Goal: Task Accomplishment & Management: Complete application form

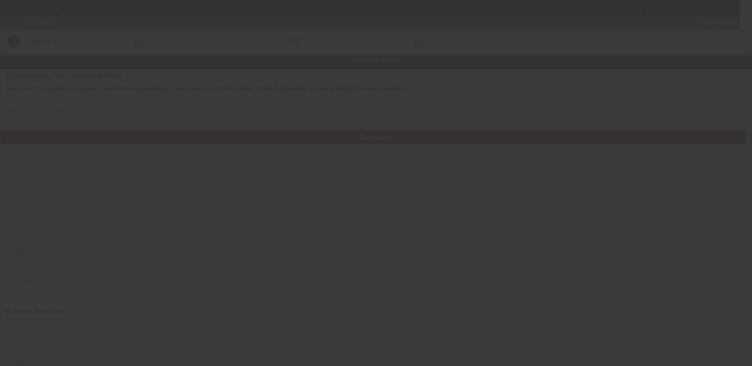
type input "9/4/2025"
type input "[PERSON_NAME]'S AUTOMOTIVE & TOWING"
type input "[STREET_ADDRESS][PERSON_NAME]"
type input "16121"
type input "[PERSON_NAME]"
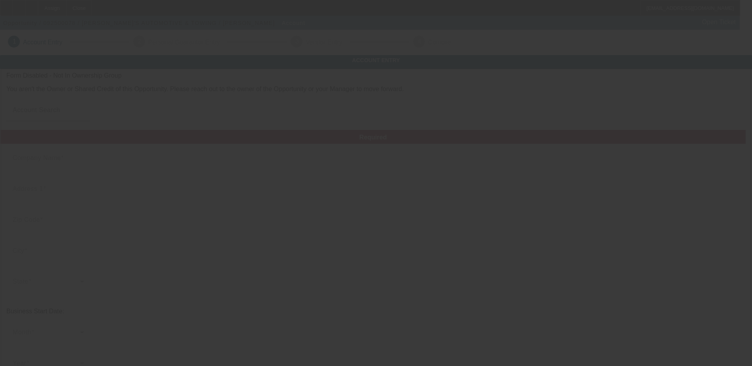
type input "[PHONE_NUMBER]"
type input "[EMAIL_ADDRESS][DOMAIN_NAME]"
type input "333229754"
type input "https://Jimsautomotiveandtowing.Com"
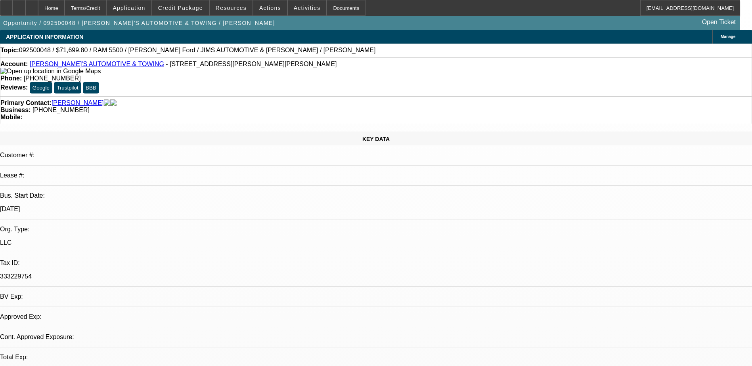
select select "0"
select select "2"
select select "0.1"
select select "4"
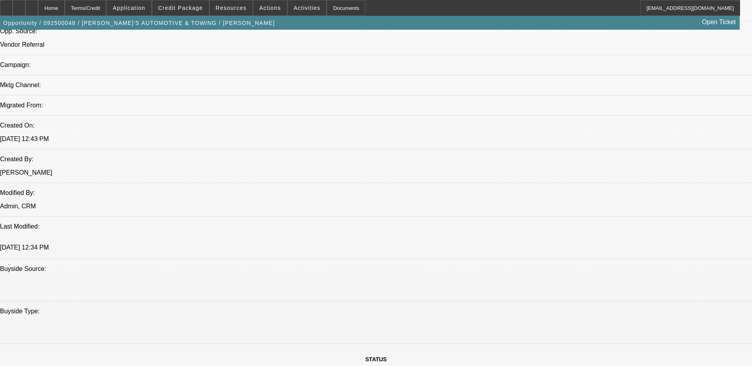
scroll to position [515, 0]
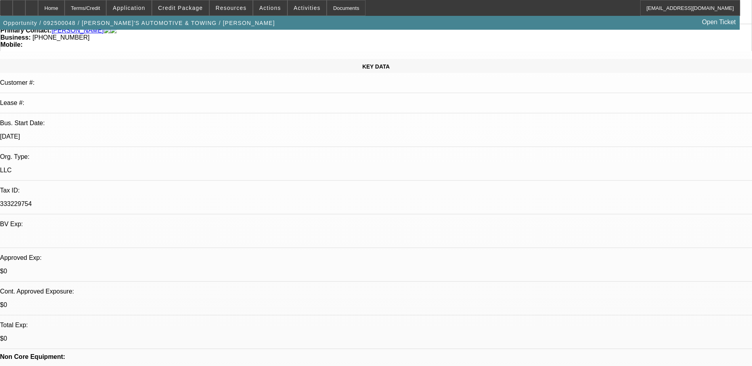
scroll to position [0, 0]
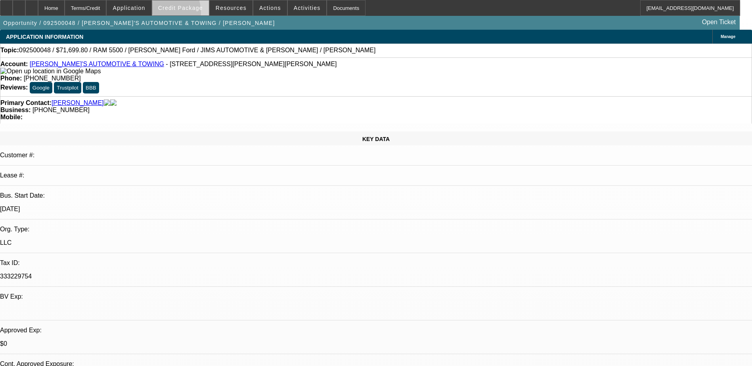
click at [170, 15] on span at bounding box center [180, 7] width 57 height 19
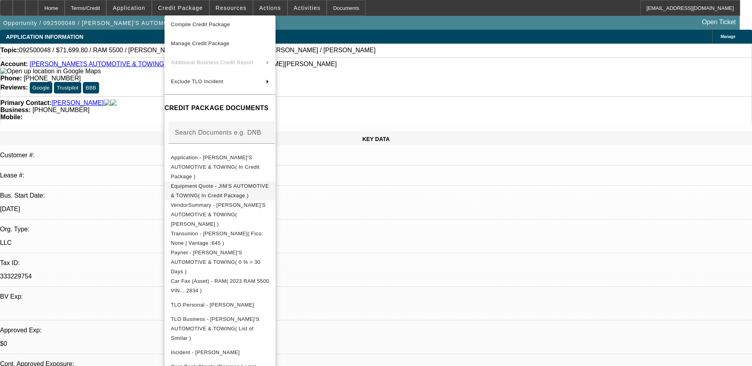
scroll to position [42, 0]
click at [223, 183] on span "Equipment Quote - JIM'S AUTOMOTIVE & TOWING( In Credit Package )" at bounding box center [220, 190] width 98 height 15
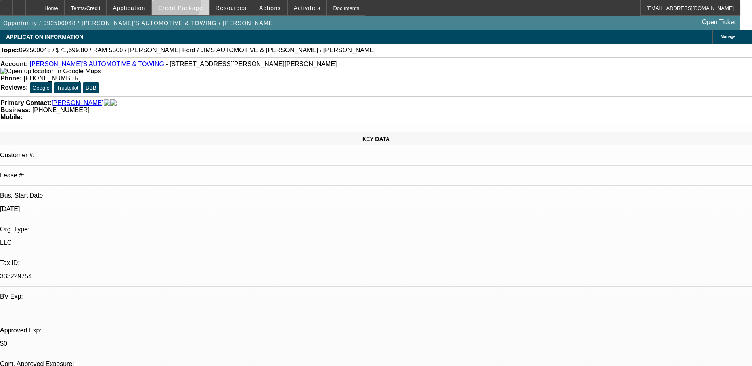
click at [176, 2] on span at bounding box center [180, 7] width 57 height 19
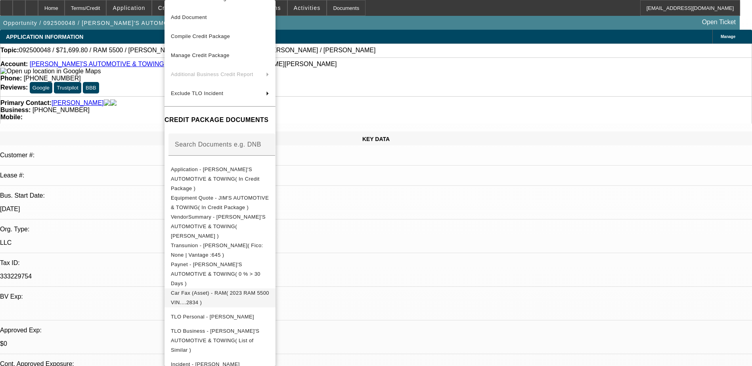
scroll to position [27, 0]
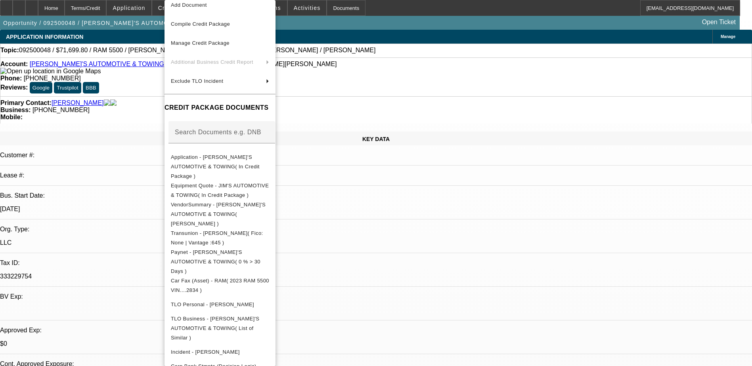
click at [384, 250] on div at bounding box center [376, 183] width 752 height 366
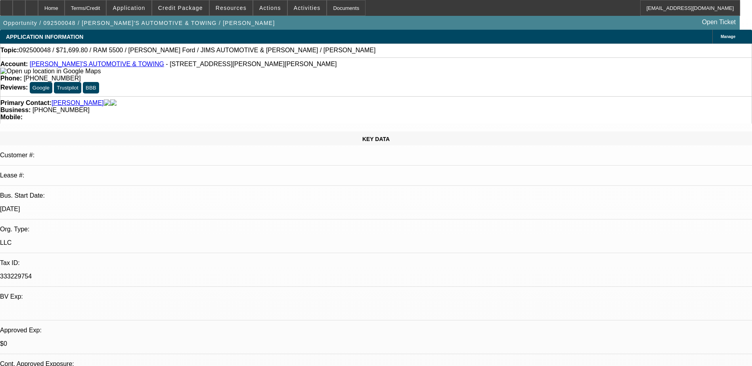
click at [197, 13] on span at bounding box center [180, 7] width 57 height 19
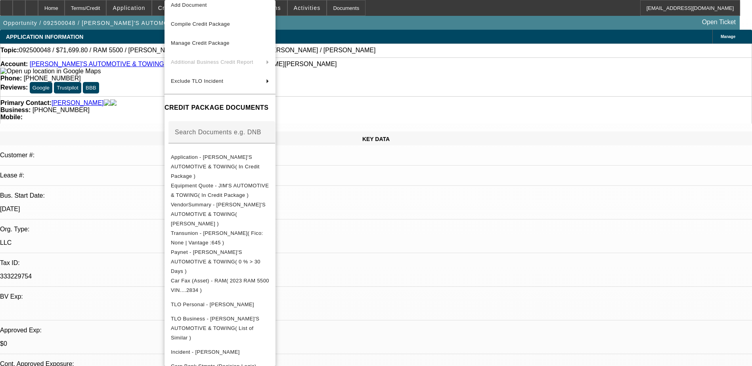
click at [539, 253] on div at bounding box center [376, 183] width 752 height 366
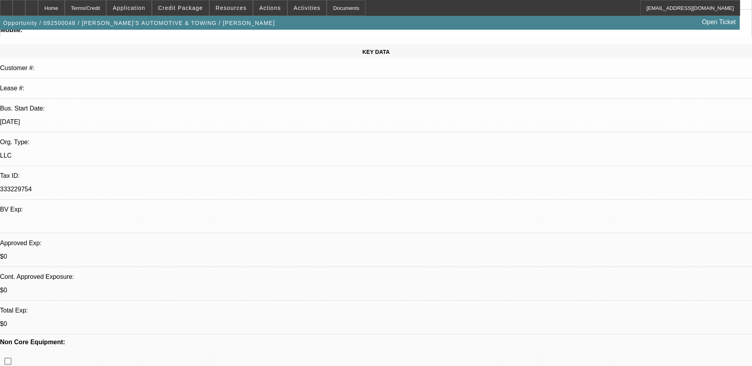
scroll to position [79, 0]
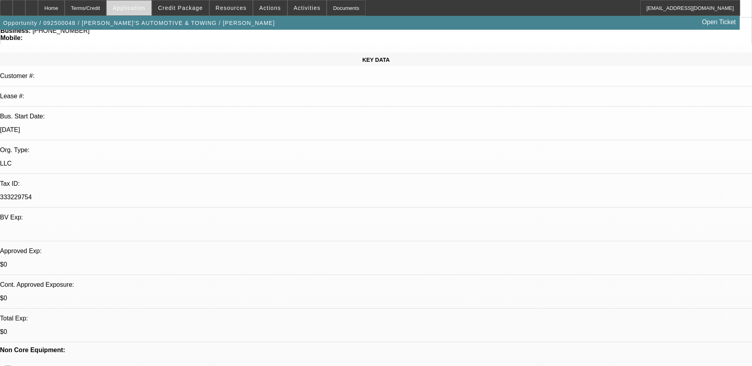
click at [142, 8] on span "Application" at bounding box center [129, 8] width 32 height 6
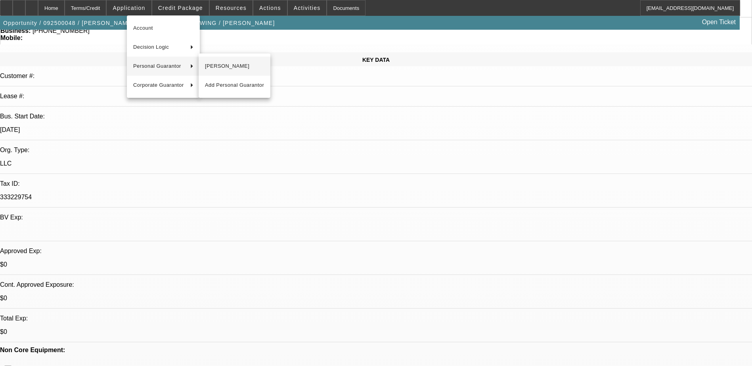
click at [241, 68] on span "Jim Moore" at bounding box center [234, 66] width 59 height 10
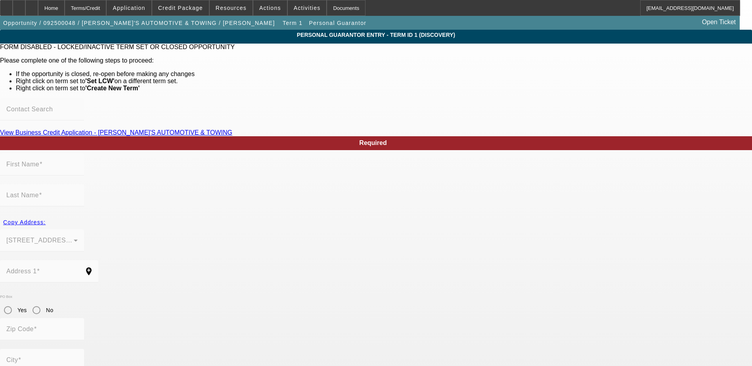
type input "Jim"
type input "Moore"
type input "315 Roemer Blvd"
radio input "true"
type input "16121"
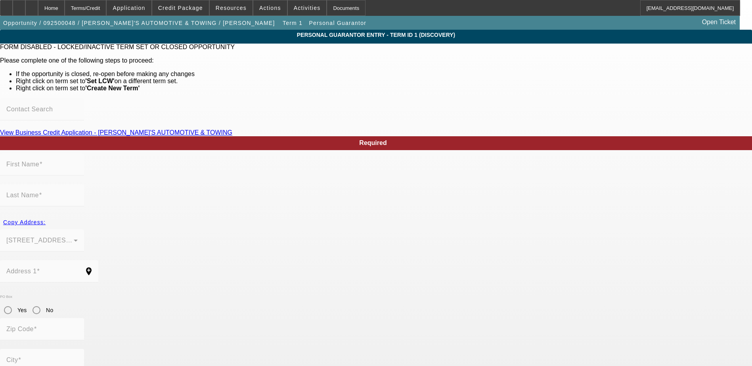
type input "Farrell"
type input "(724) 983-6260"
type input "100"
type input "210-54-4759"
type input "jimsautomotiveandtowing@yahoo.com"
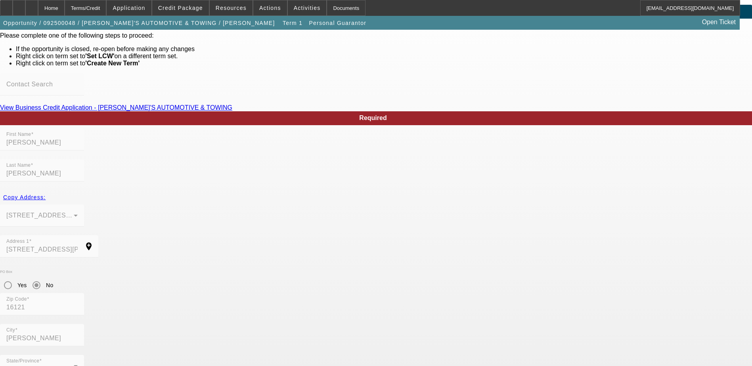
scroll to position [37, 0]
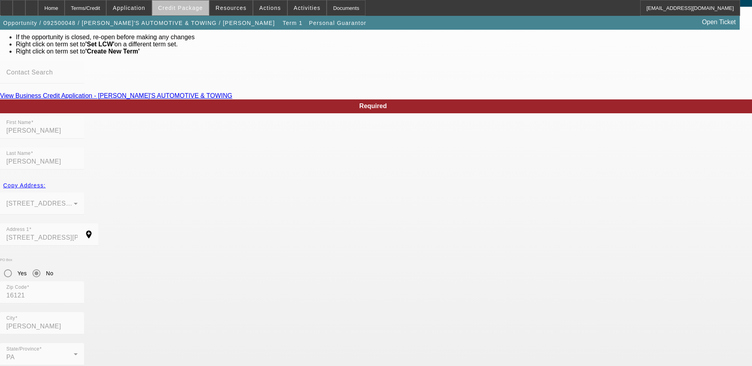
click at [199, 10] on span "Credit Package" at bounding box center [180, 8] width 45 height 6
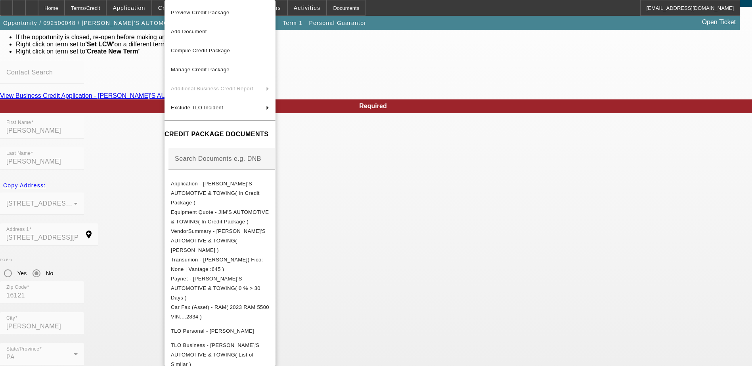
click at [491, 206] on div at bounding box center [376, 183] width 752 height 366
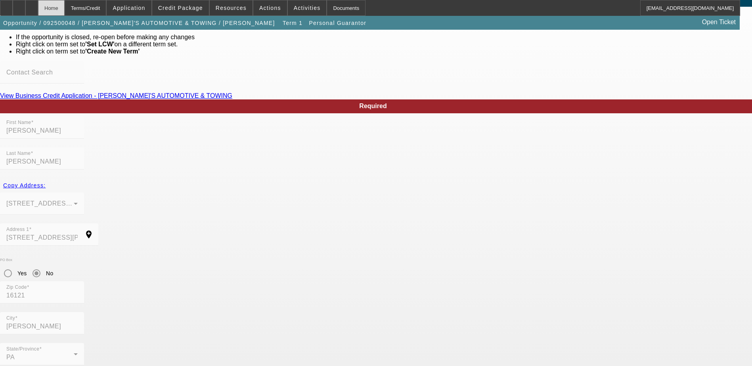
click at [65, 9] on div "Home" at bounding box center [51, 8] width 27 height 16
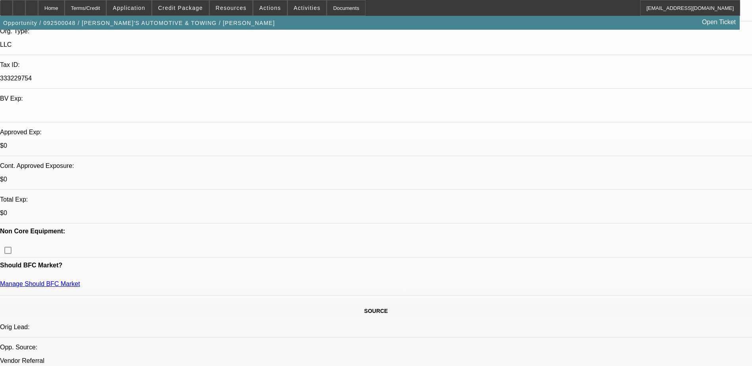
select select "0"
select select "2"
select select "0.1"
select select "4"
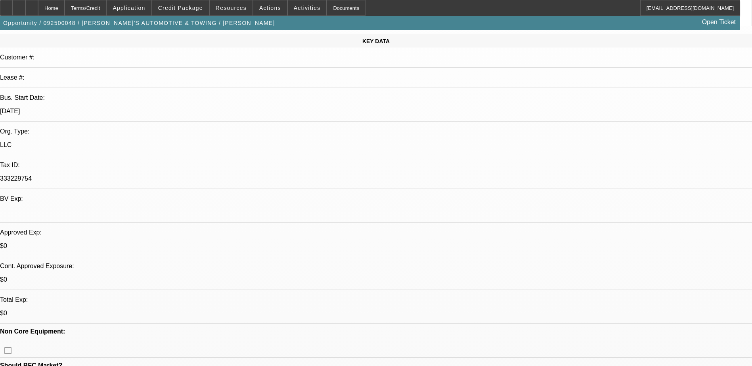
scroll to position [119, 0]
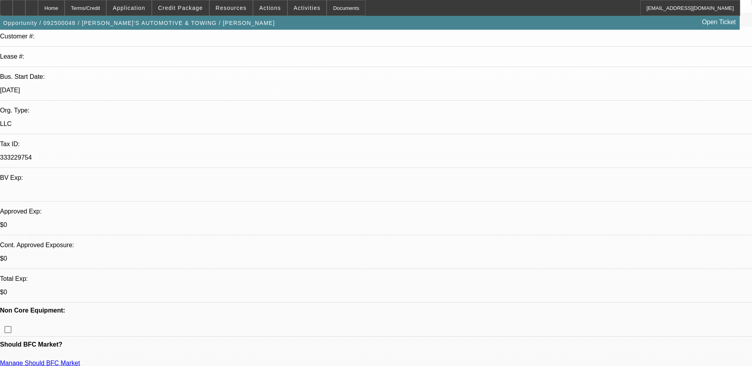
click at [145, 11] on span "Application" at bounding box center [129, 8] width 32 height 6
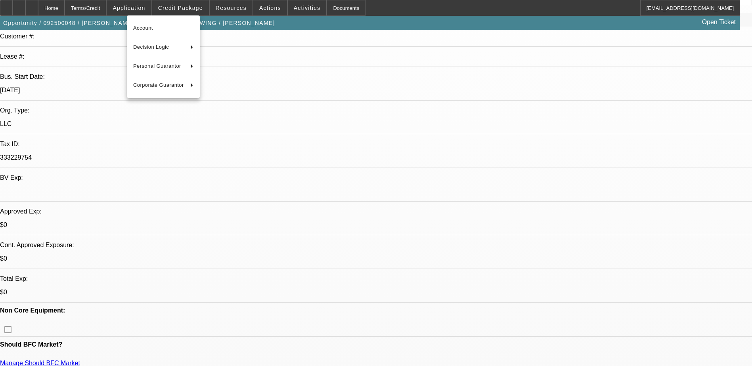
click at [193, 262] on div at bounding box center [376, 183] width 752 height 366
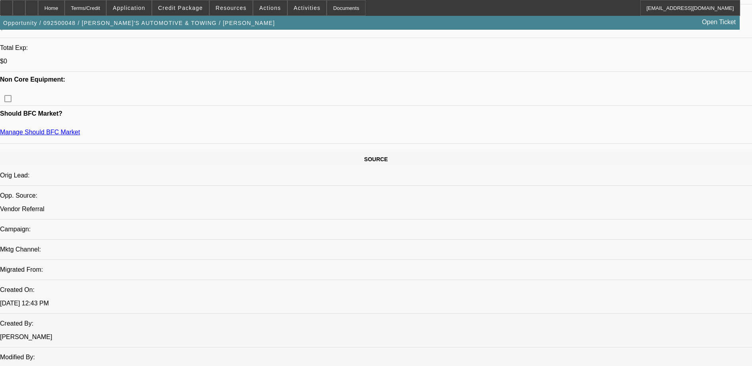
scroll to position [357, 0]
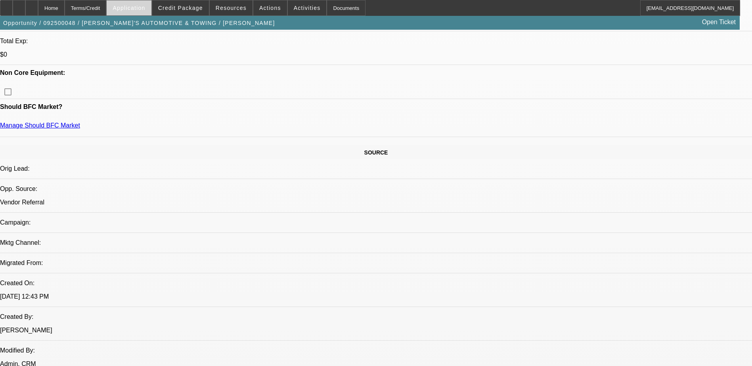
click at [141, 8] on span "Application" at bounding box center [129, 8] width 32 height 6
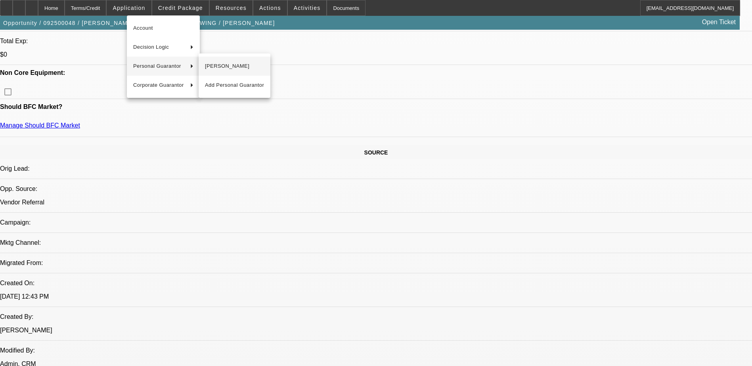
click at [225, 70] on span "Jim Moore" at bounding box center [234, 66] width 59 height 10
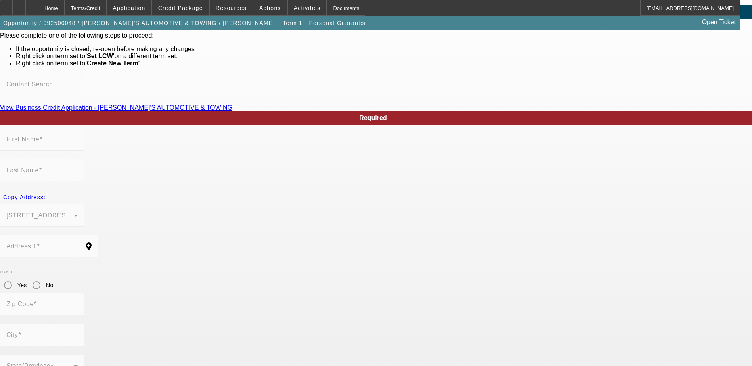
scroll to position [37, 0]
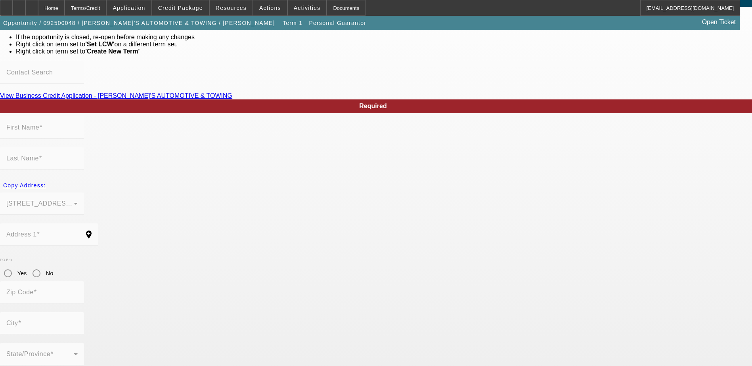
type input "Jim"
type input "Moore"
type input "315 Roemer Blvd"
radio input "true"
type input "16121"
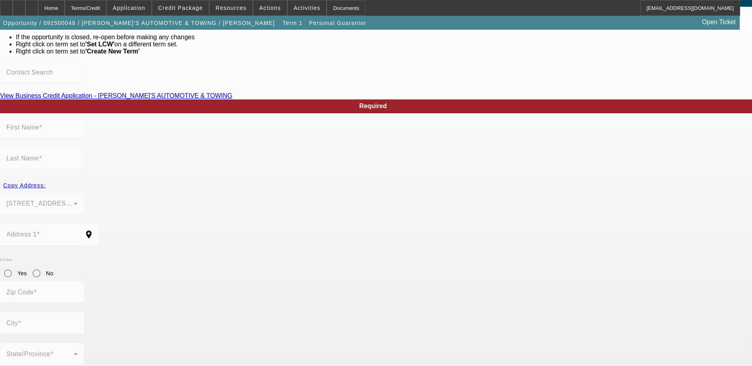
type input "Farrell"
type input "(724) 983-6260"
type input "100"
type input "210-54-4759"
type input "jimsautomotiveandtowing@yahoo.com"
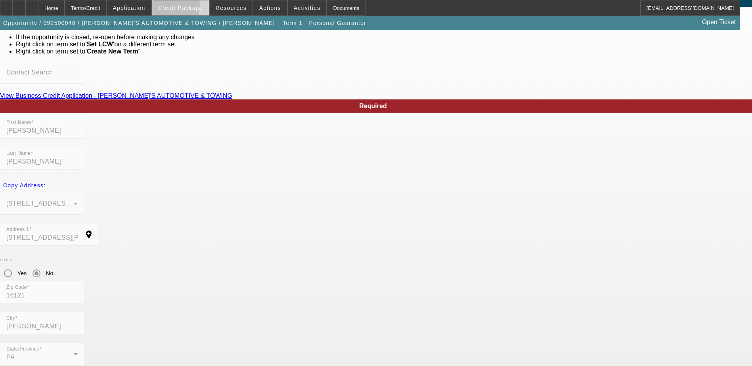
click at [170, 9] on span at bounding box center [180, 7] width 57 height 19
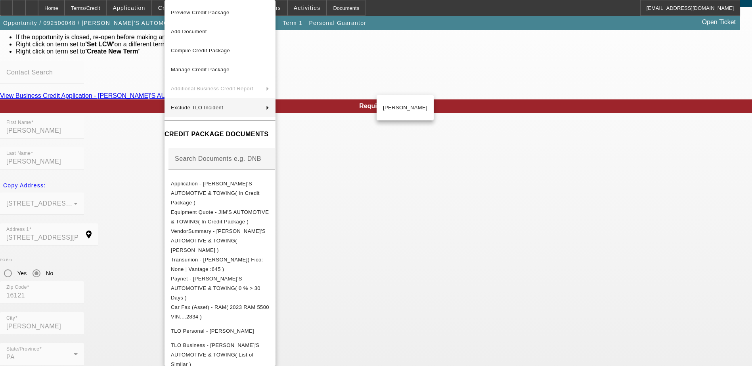
click at [66, 10] on div at bounding box center [376, 183] width 752 height 366
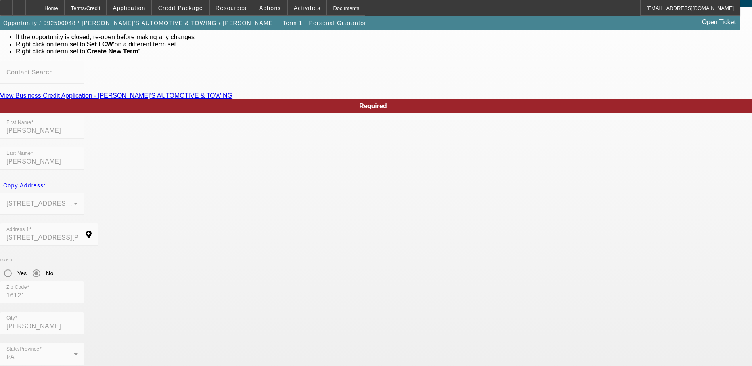
click at [65, 10] on div "Home" at bounding box center [51, 8] width 27 height 16
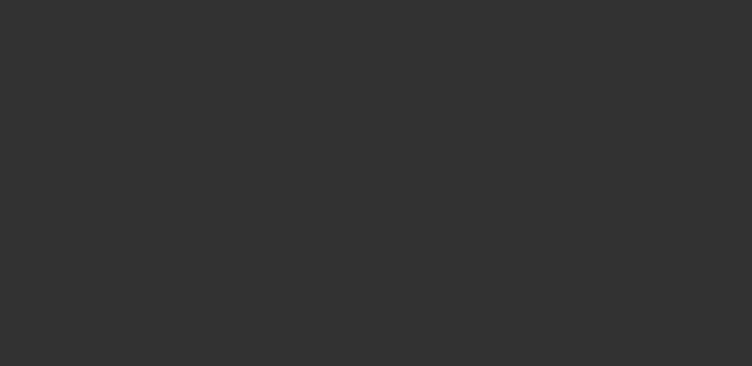
click at [242, 109] on div at bounding box center [376, 183] width 752 height 366
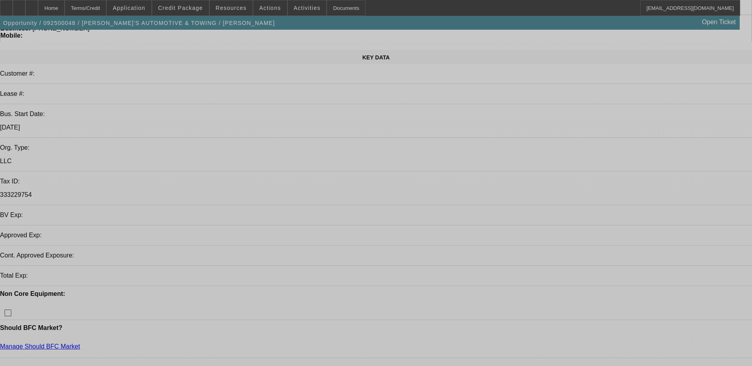
select select "0"
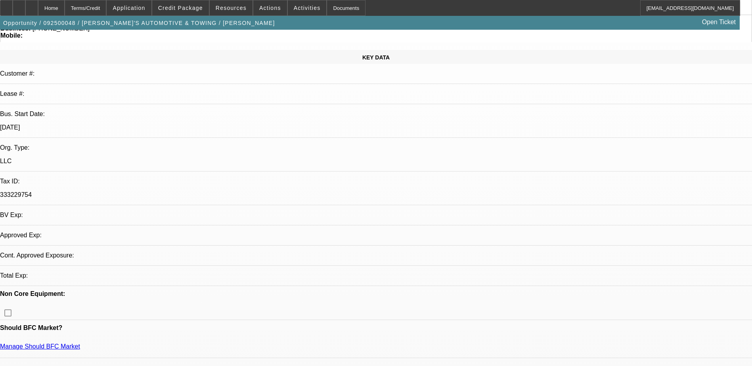
select select "2"
select select "0.1"
select select "4"
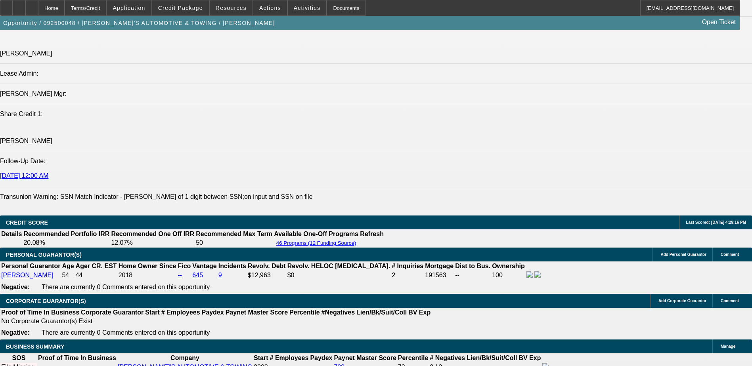
scroll to position [991, 0]
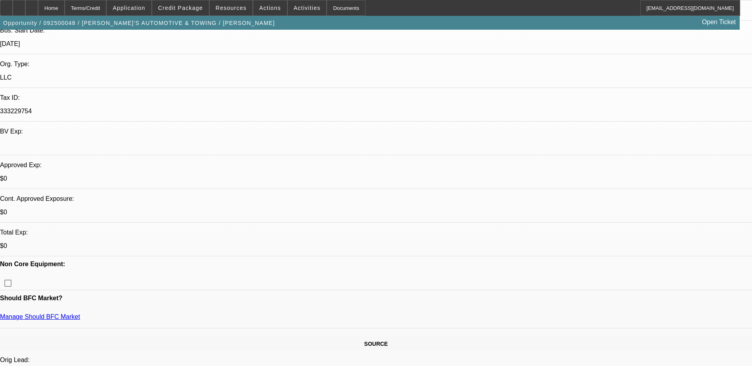
scroll to position [40, 0]
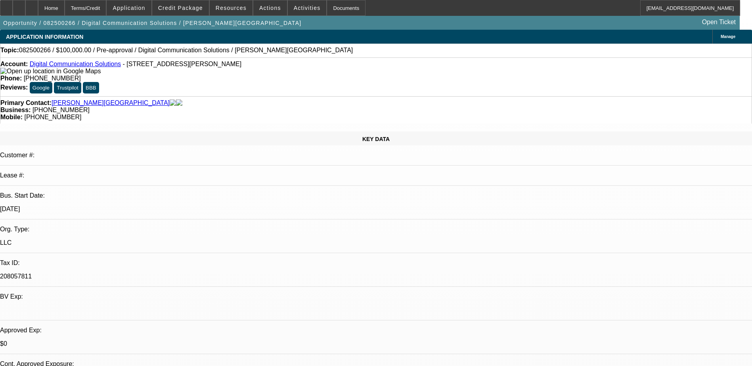
select select "0"
select select "2"
select select "0.1"
select select "4"
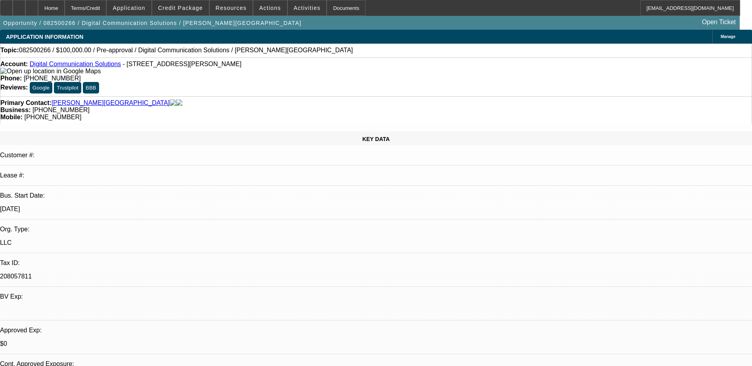
scroll to position [238, 0]
